Goal: Information Seeking & Learning: Learn about a topic

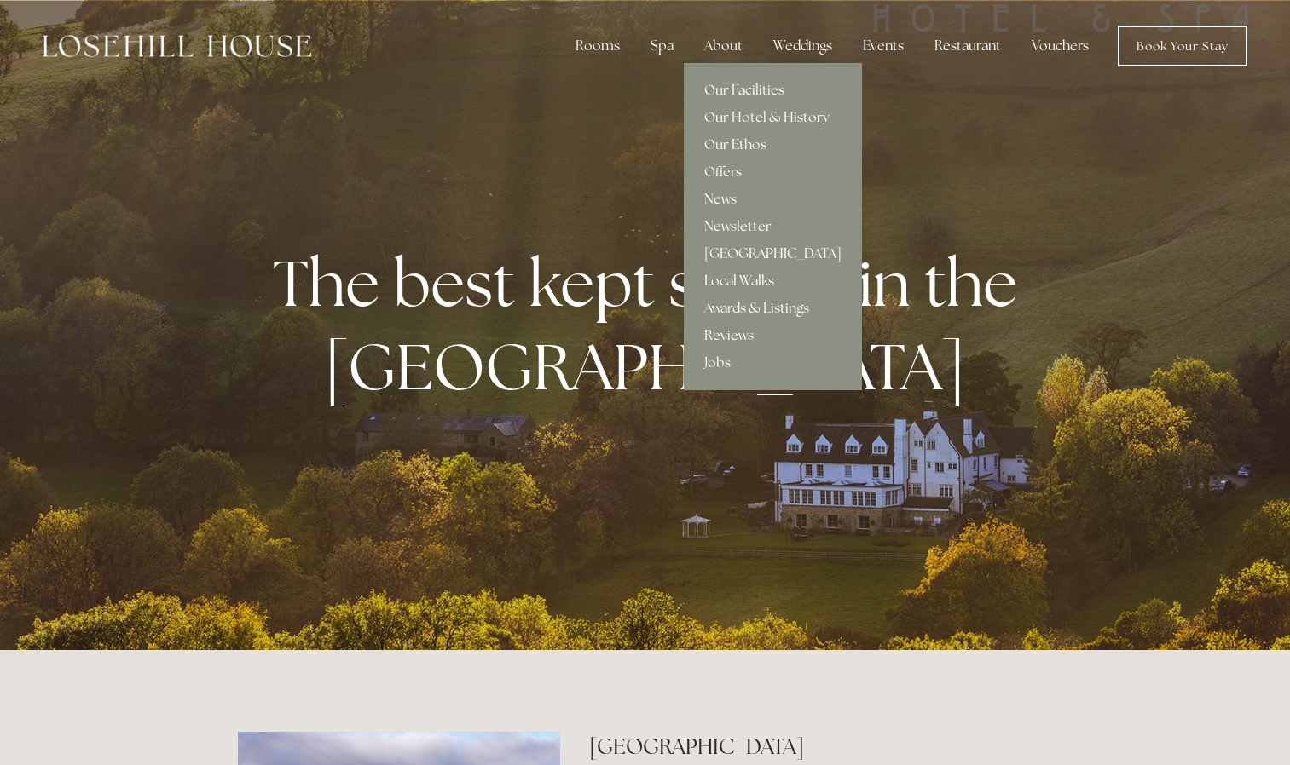
click at [754, 280] on link "Local Walks" at bounding box center [773, 281] width 178 height 27
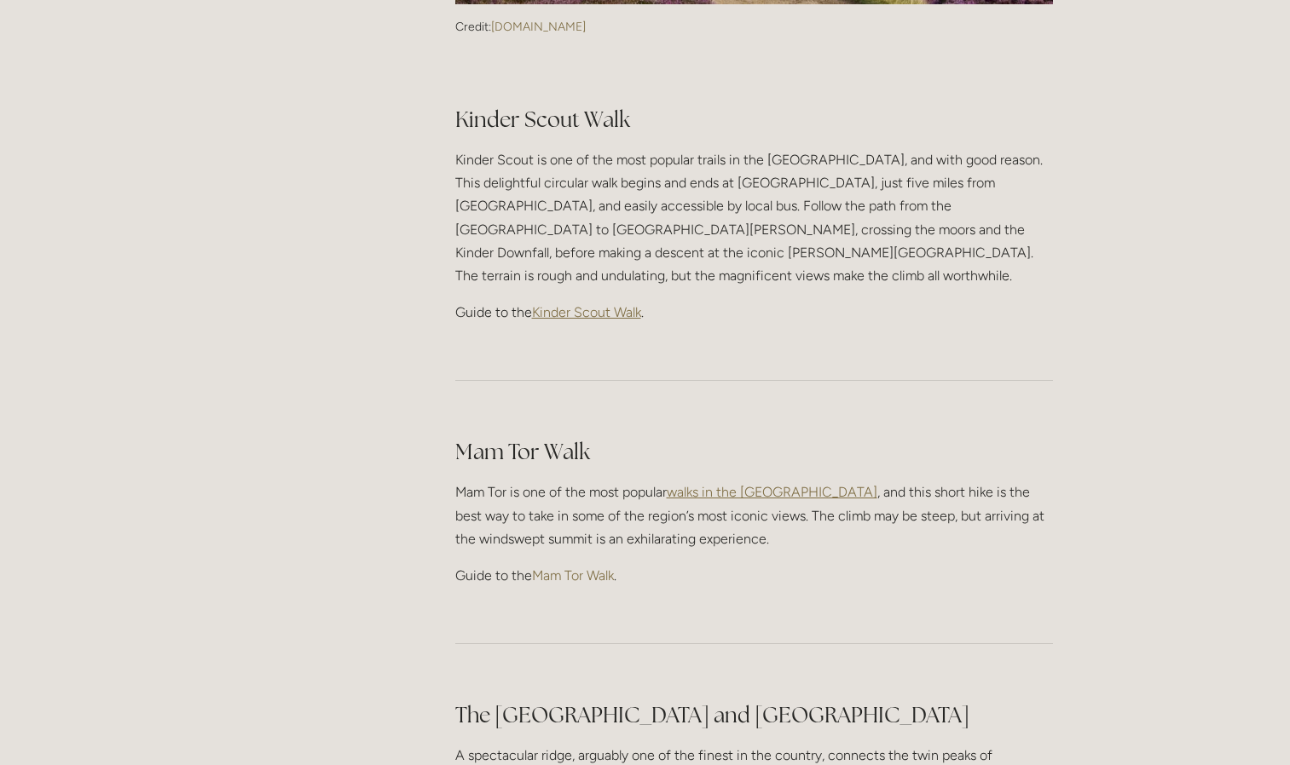
scroll to position [749, 0]
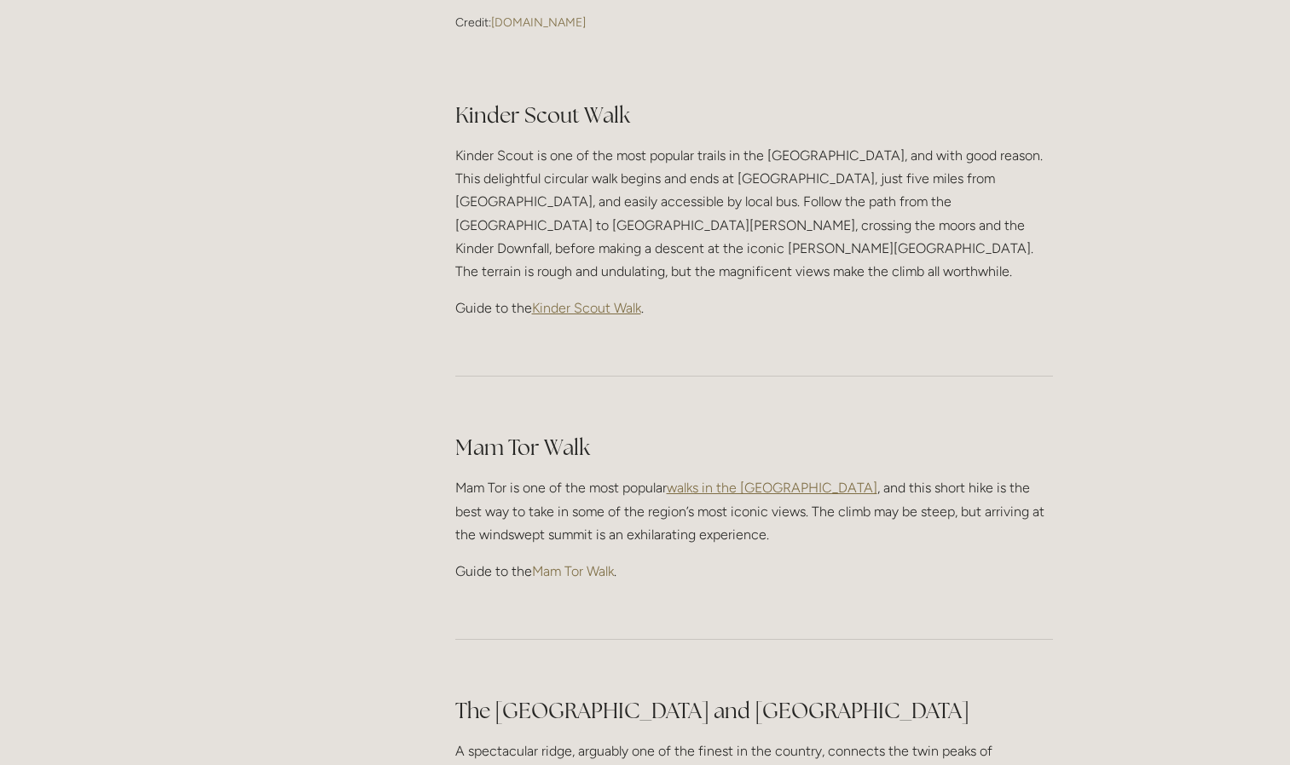
click at [575, 300] on span "Kinder Scout Walk" at bounding box center [586, 308] width 109 height 16
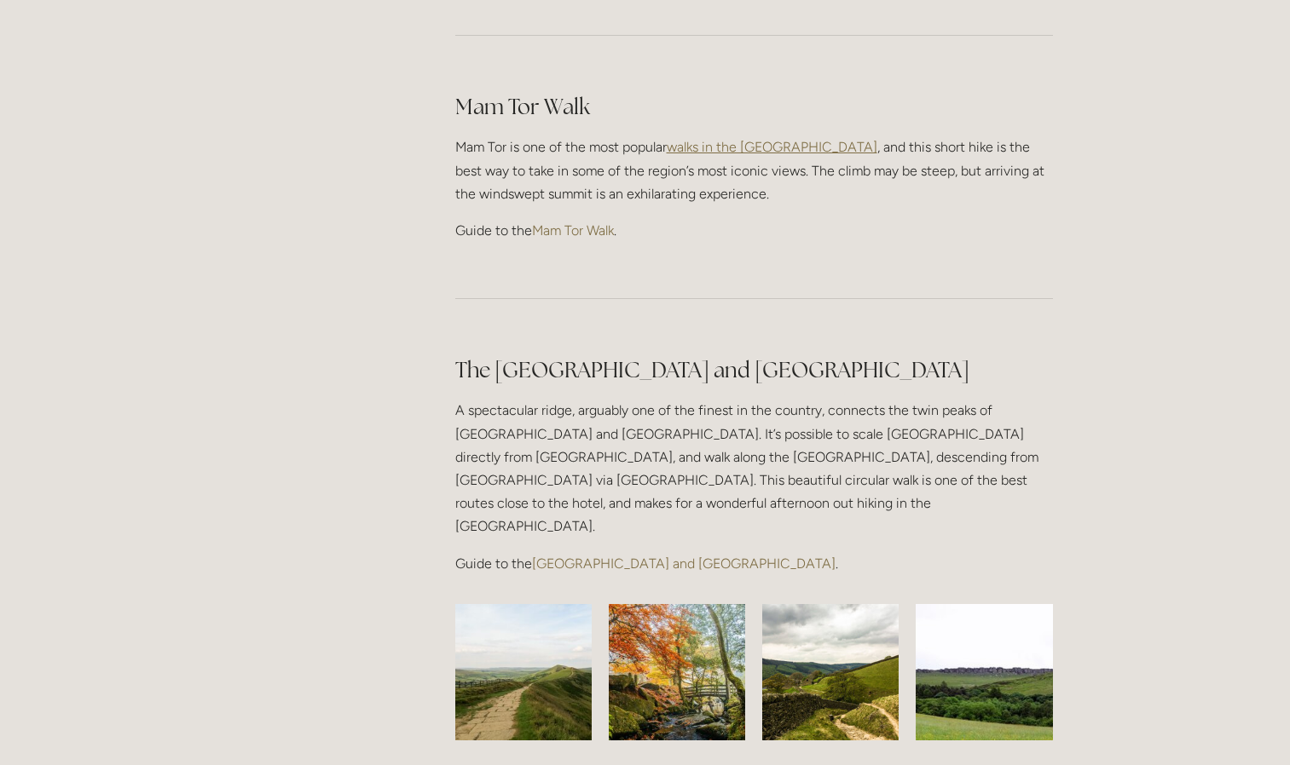
scroll to position [1072, 0]
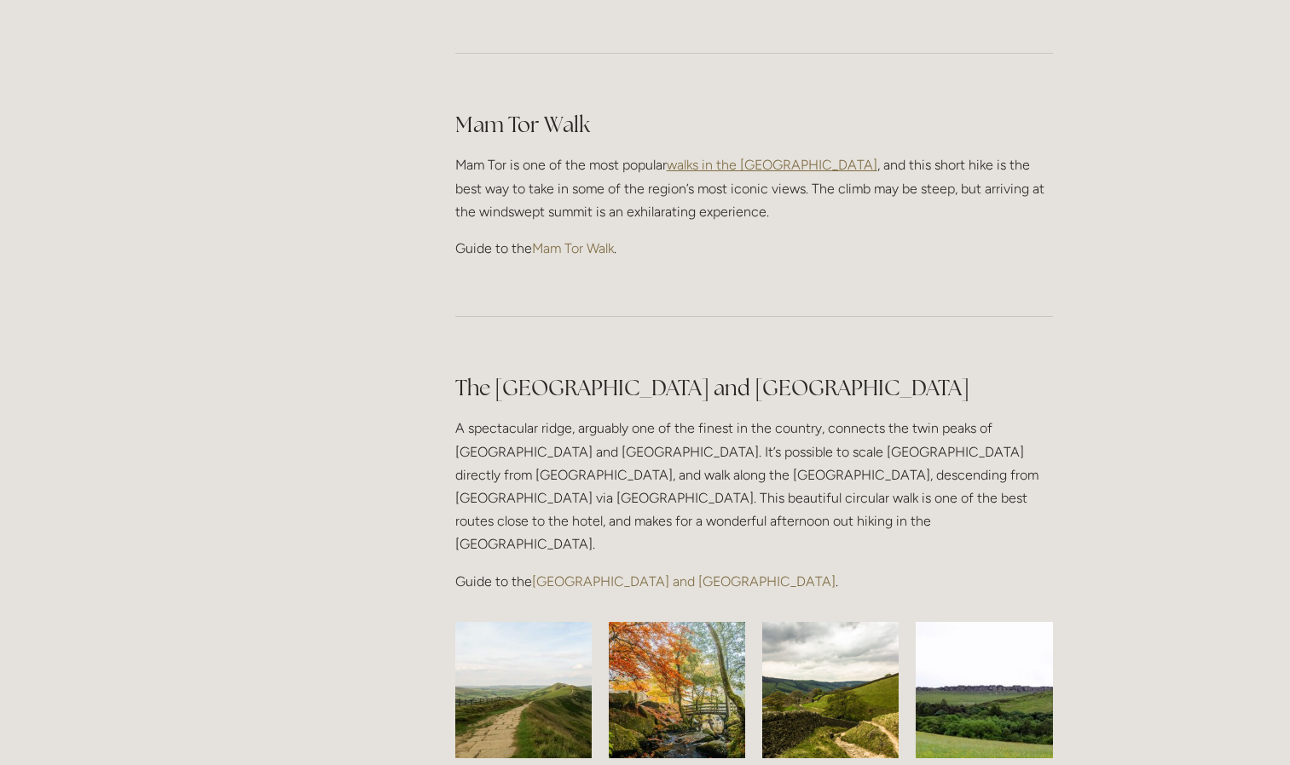
click at [647, 574] on link "[GEOGRAPHIC_DATA] and [GEOGRAPHIC_DATA]" at bounding box center [683, 582] width 303 height 16
